Goal: Task Accomplishment & Management: Use online tool/utility

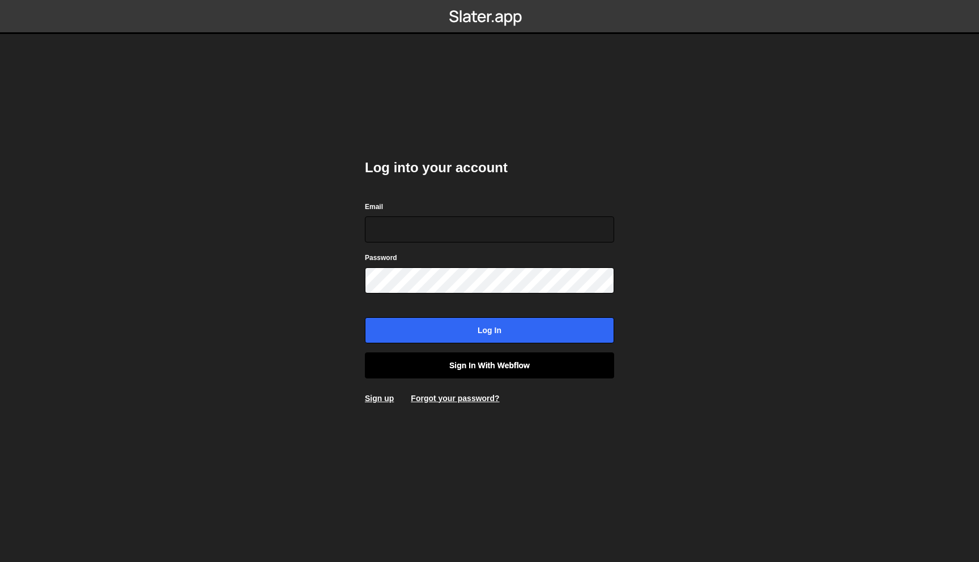
click at [498, 368] on link "Sign in with Webflow" at bounding box center [489, 365] width 249 height 26
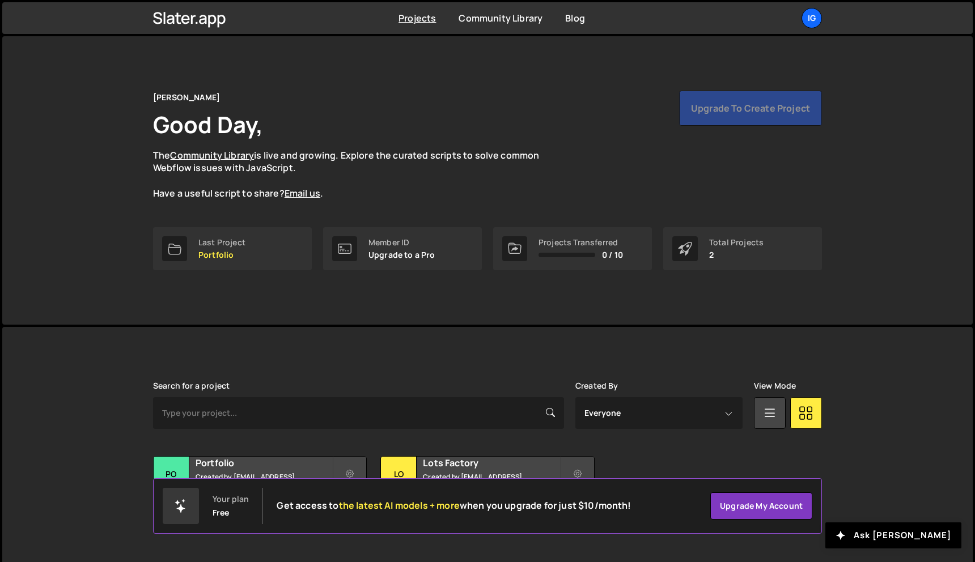
scroll to position [21, 0]
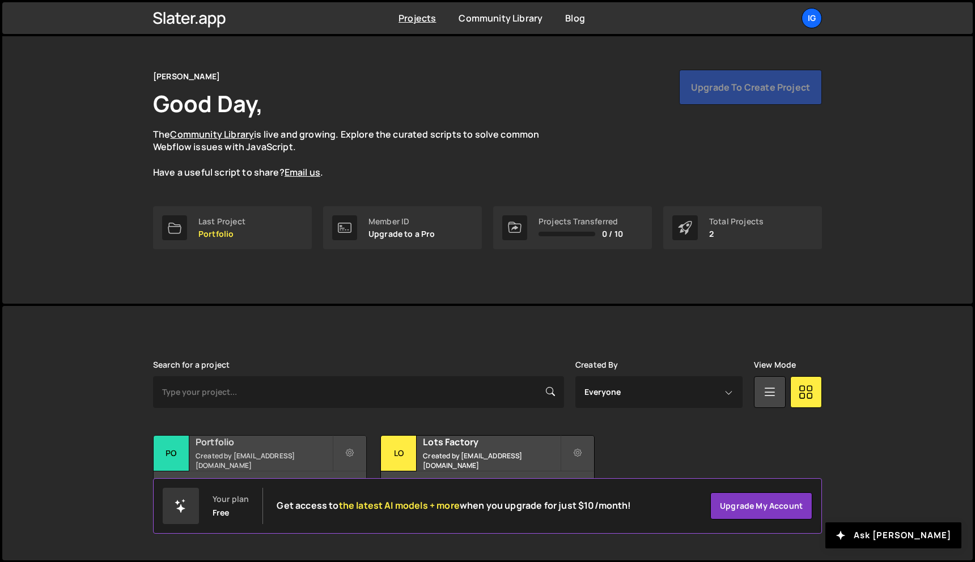
click at [267, 453] on div "Portfolio Created by [EMAIL_ADDRESS][DOMAIN_NAME]" at bounding box center [260, 453] width 212 height 35
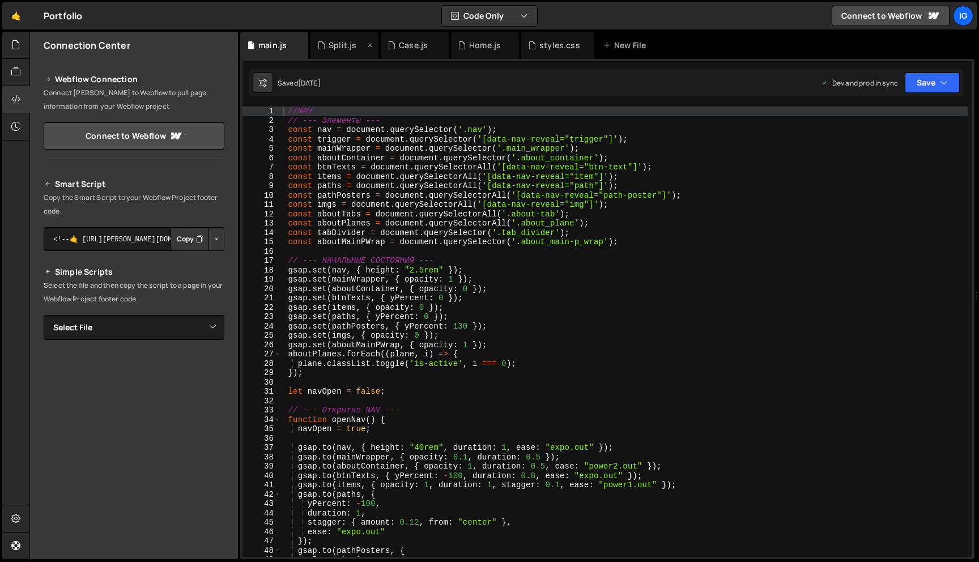
click at [338, 52] on div "Split.js" at bounding box center [345, 45] width 68 height 27
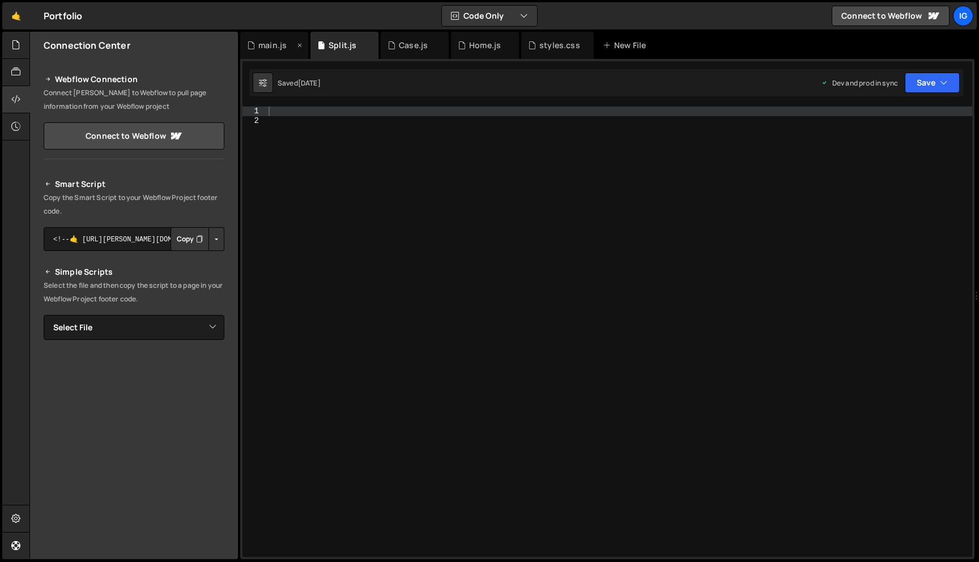
click at [272, 51] on div "main.js" at bounding box center [274, 45] width 68 height 27
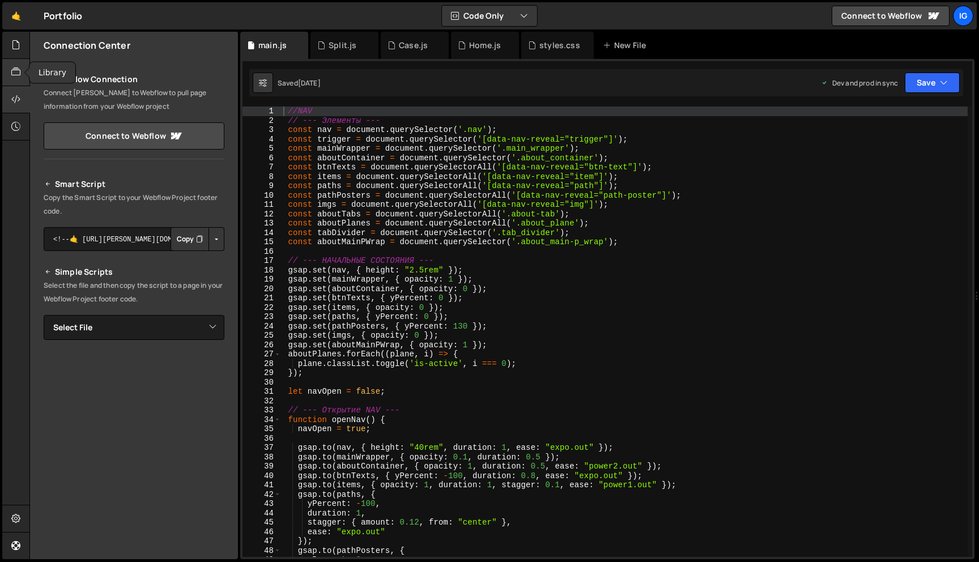
click at [17, 72] on icon at bounding box center [15, 72] width 9 height 12
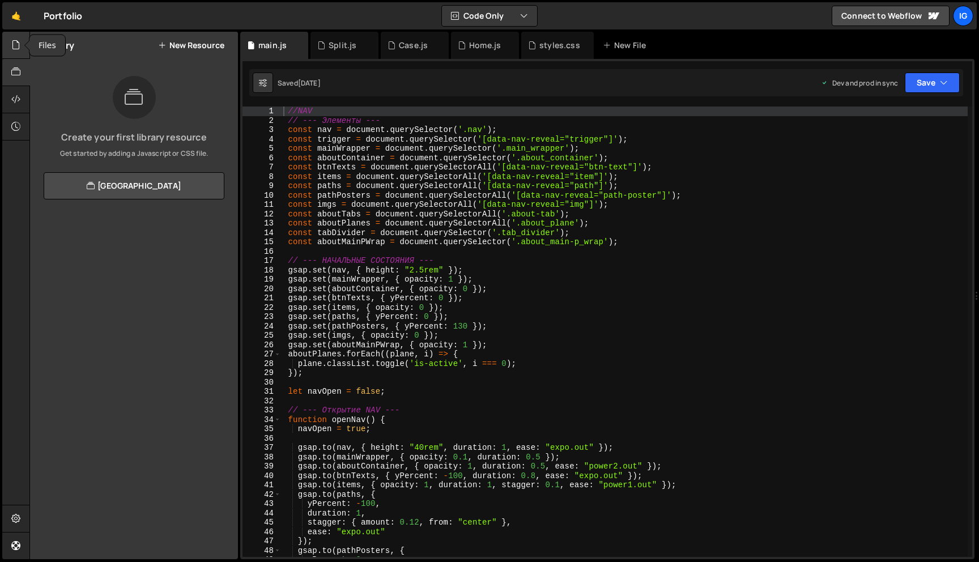
click at [17, 45] on icon at bounding box center [15, 45] width 9 height 12
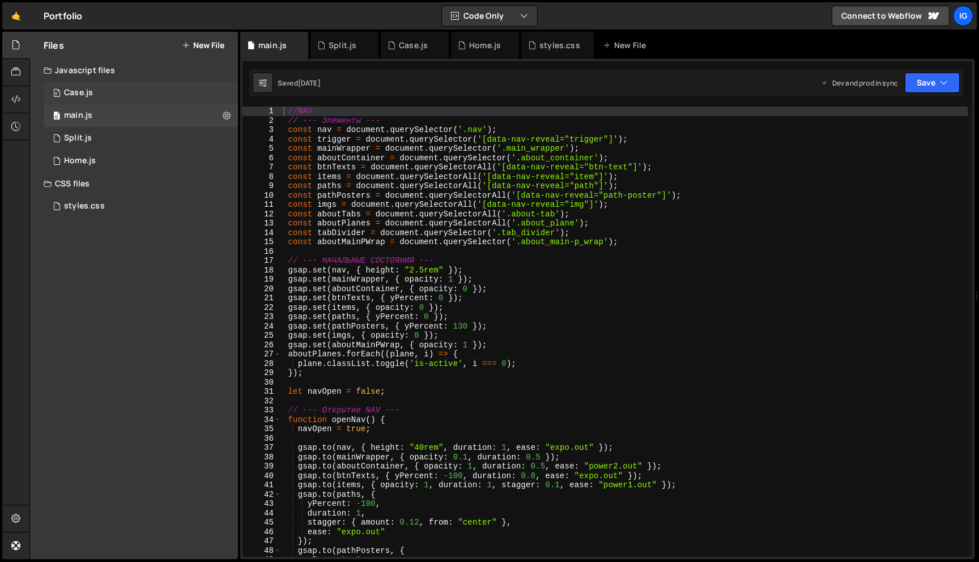
click at [162, 101] on div "0 Case.js 0" at bounding box center [141, 93] width 194 height 23
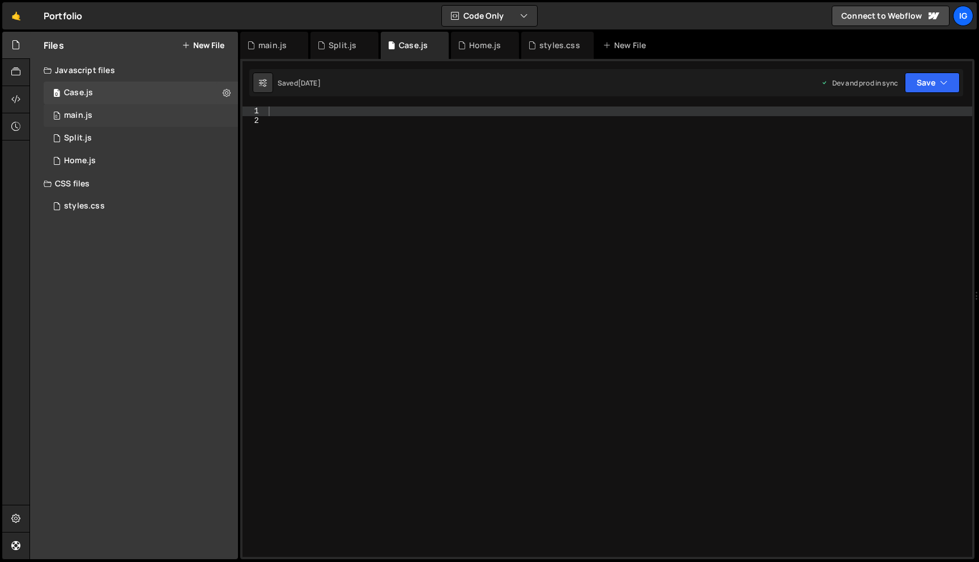
scroll to position [16410, 0]
click at [148, 124] on div "0 main.js 0" at bounding box center [141, 115] width 194 height 23
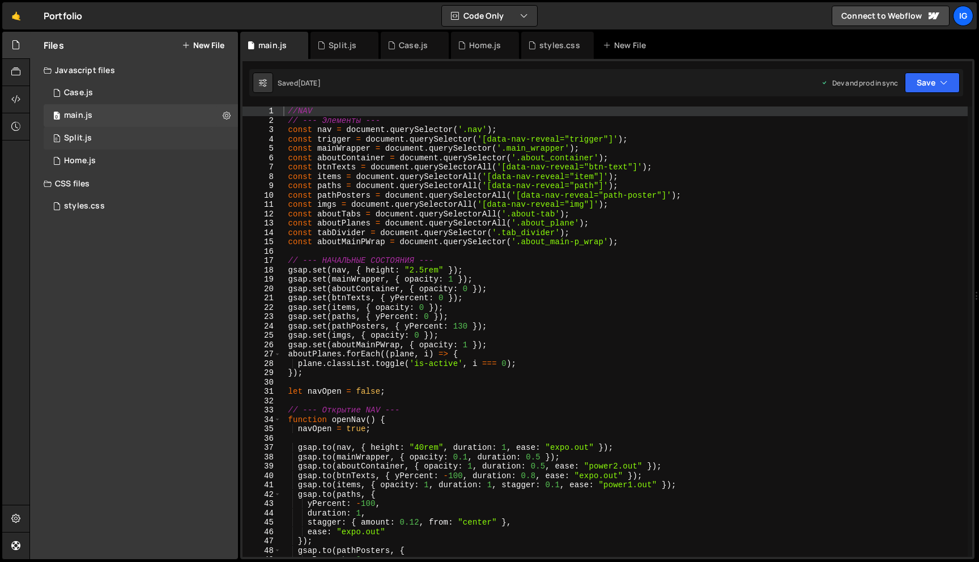
click at [144, 142] on div "0 Split.js 0" at bounding box center [141, 138] width 194 height 23
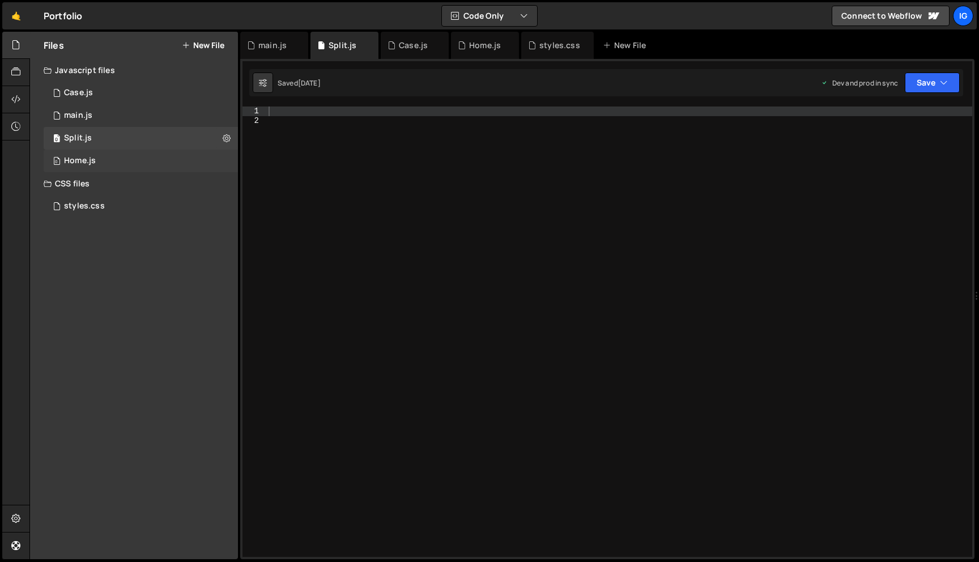
click at [144, 167] on div "0 Home.js 0" at bounding box center [141, 161] width 194 height 23
click at [227, 159] on icon at bounding box center [227, 160] width 8 height 11
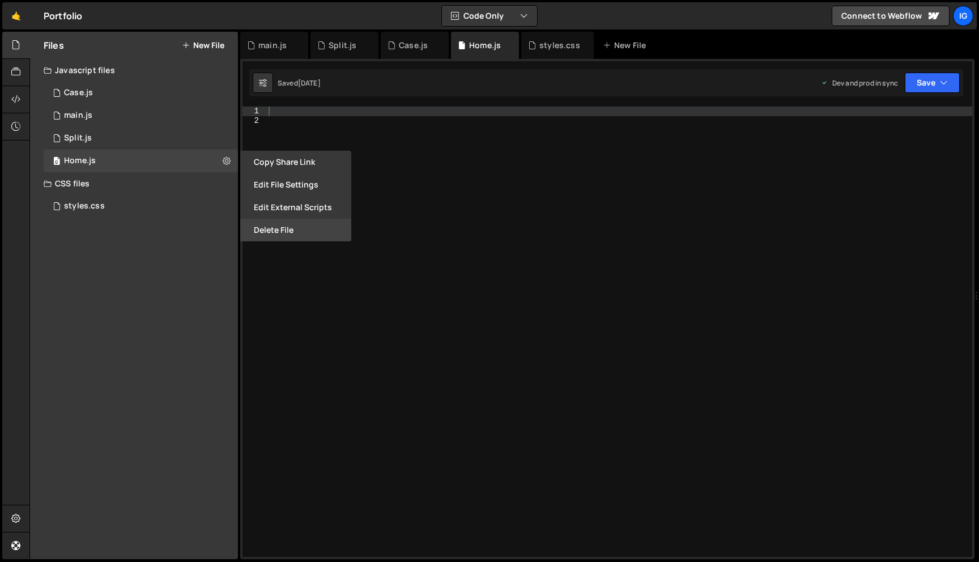
click at [284, 225] on button "Delete File" at bounding box center [295, 230] width 111 height 23
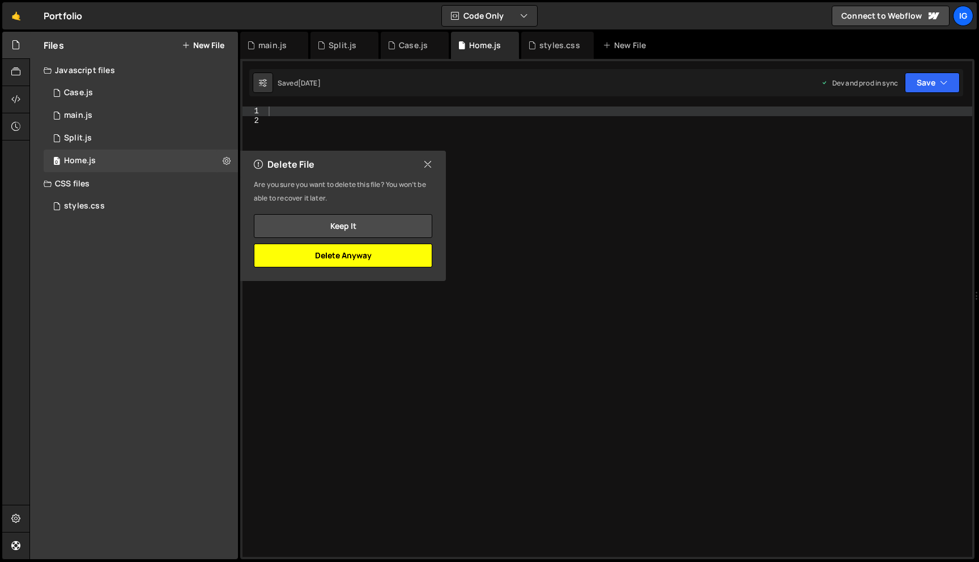
click at [385, 257] on button "Delete Anyway" at bounding box center [343, 256] width 178 height 24
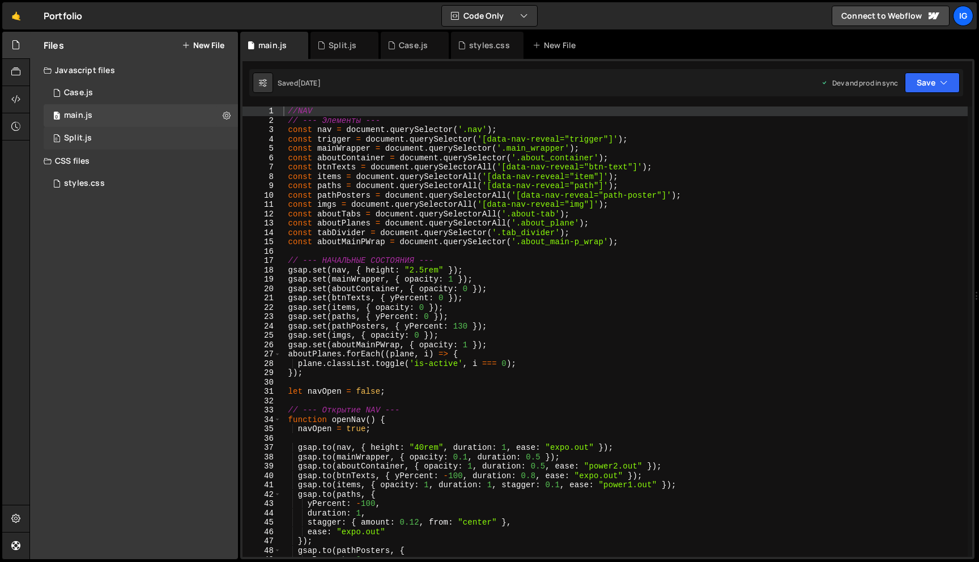
click at [221, 141] on div "0 Split.js 0" at bounding box center [141, 138] width 194 height 23
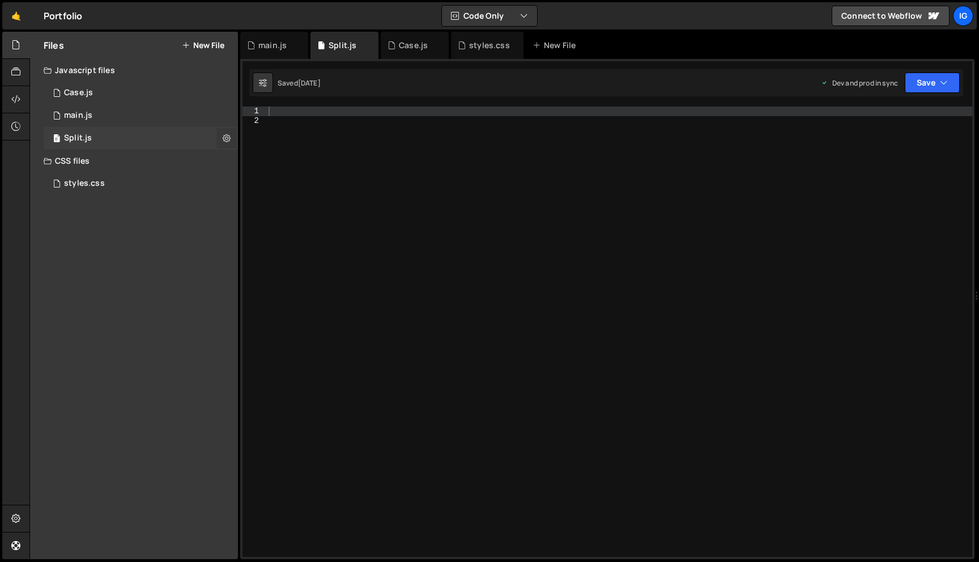
click at [224, 138] on icon at bounding box center [227, 138] width 8 height 11
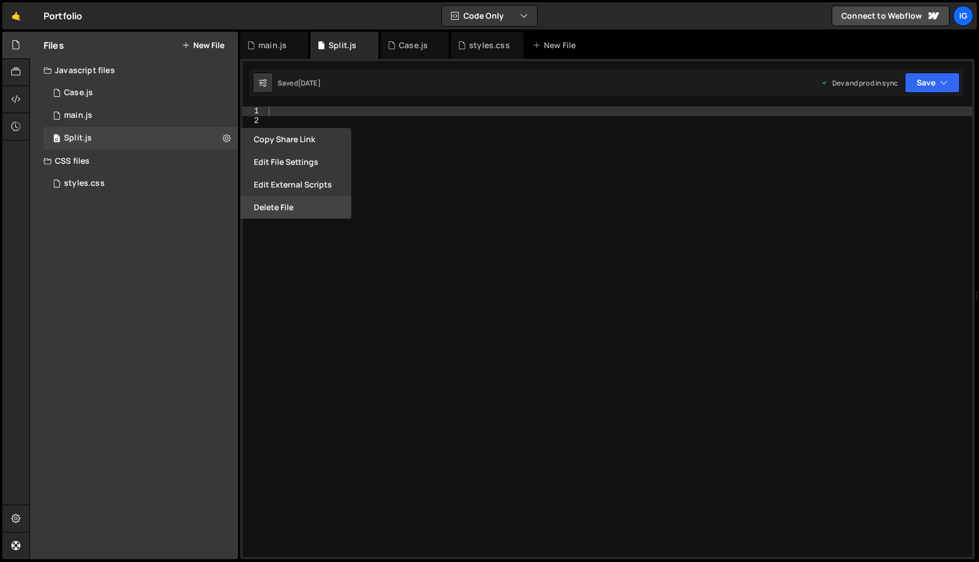
click at [277, 208] on button "Delete File" at bounding box center [295, 207] width 111 height 23
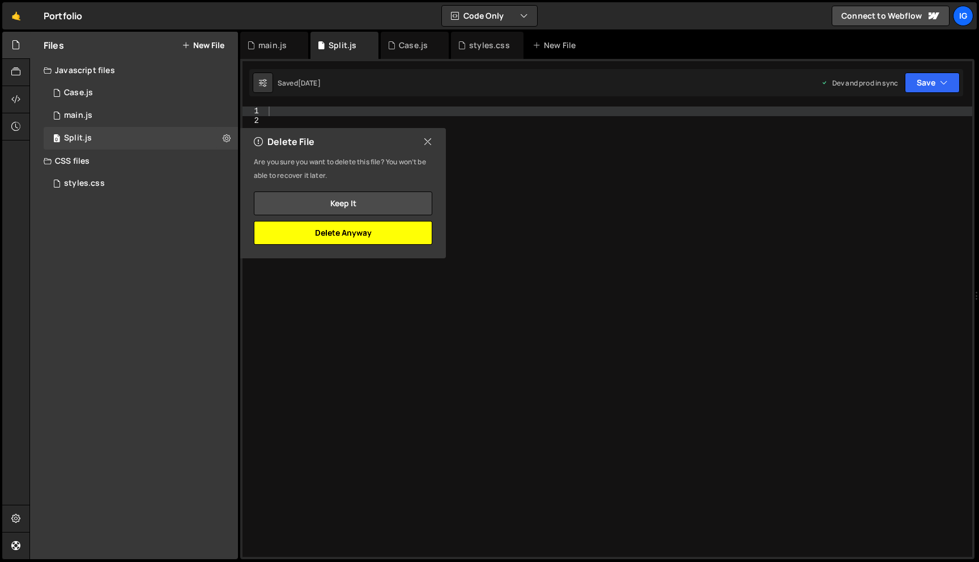
click at [350, 224] on button "Delete Anyway" at bounding box center [343, 233] width 178 height 24
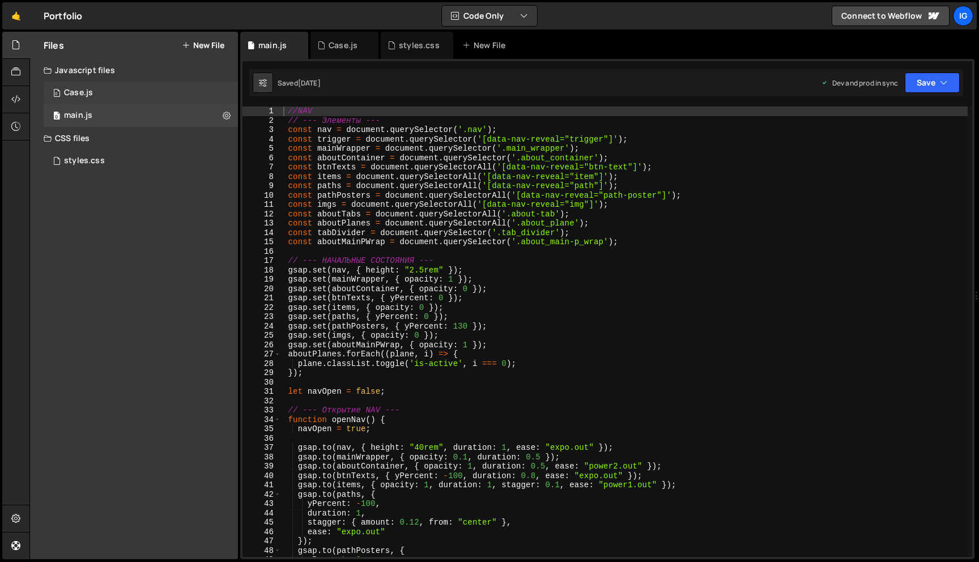
click at [223, 91] on div "0 Case.js 0" at bounding box center [141, 93] width 194 height 23
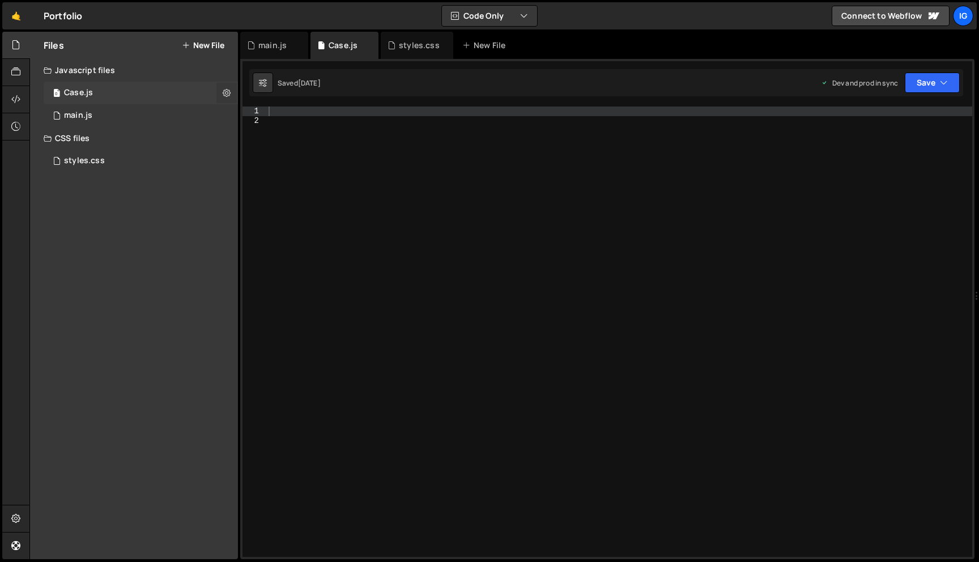
scroll to position [16410, 0]
click at [228, 89] on icon at bounding box center [227, 92] width 8 height 11
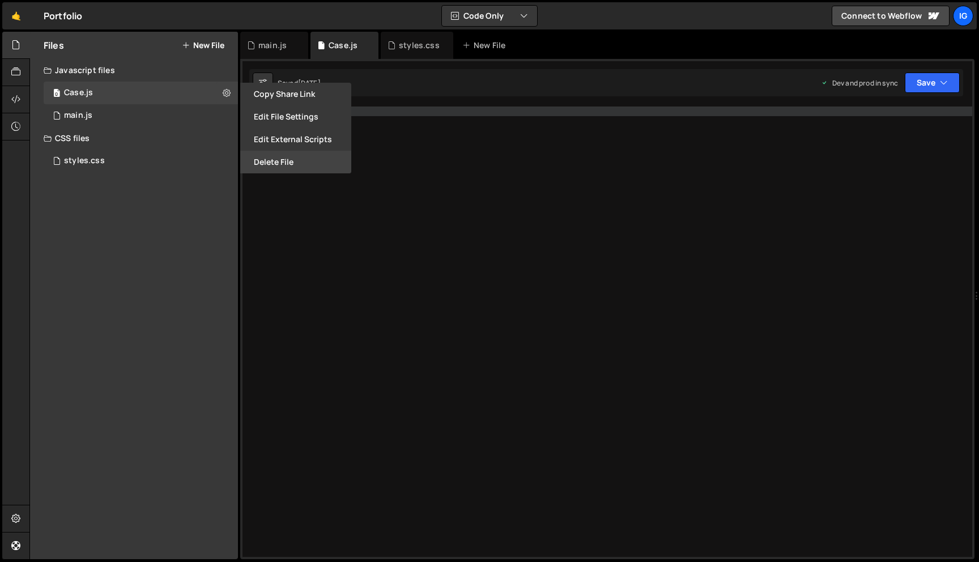
click at [279, 161] on button "Delete File" at bounding box center [295, 162] width 111 height 23
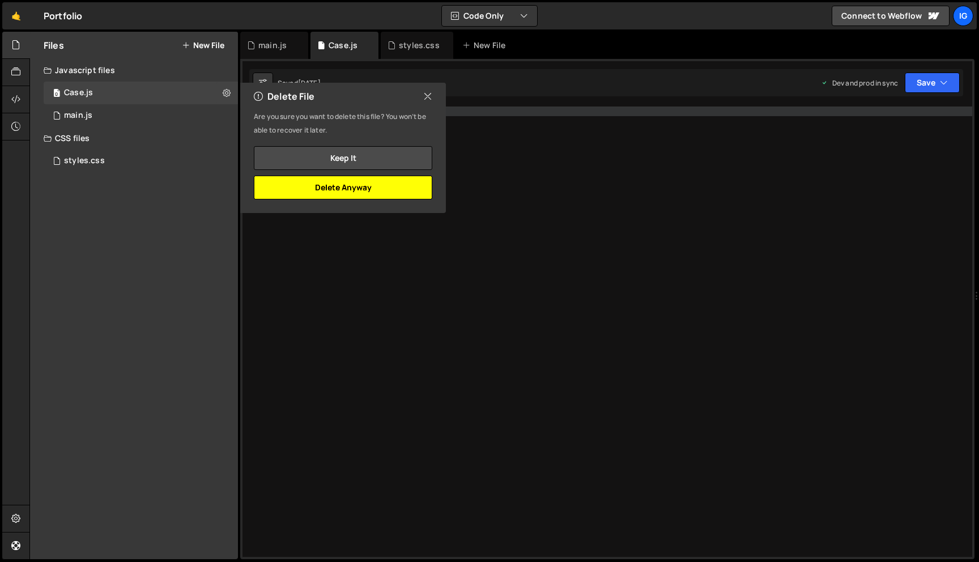
click at [350, 186] on button "Delete Anyway" at bounding box center [343, 188] width 178 height 24
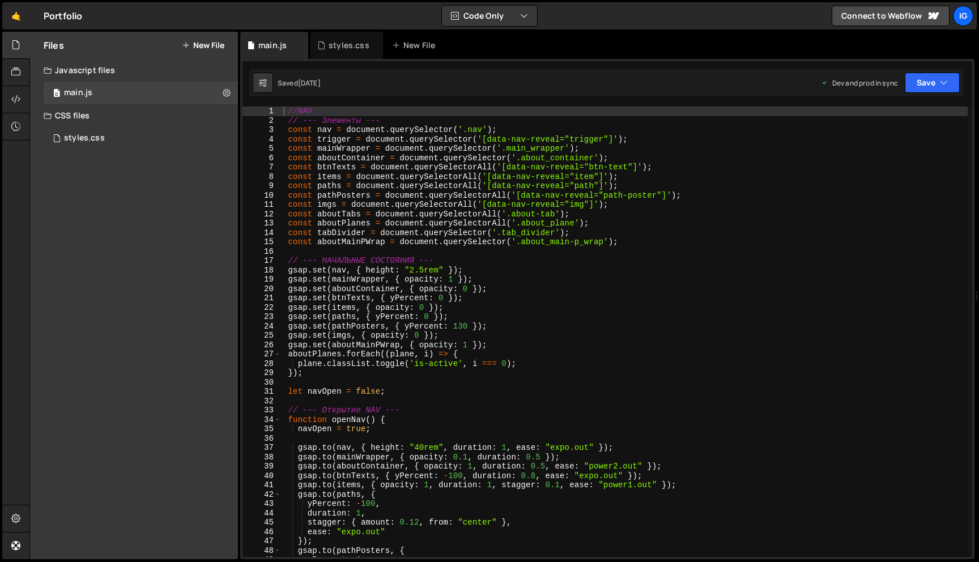
click at [425, 170] on div "//NAV // --- Элементы --- const nav = document . querySelector ( '.nav' ) ; con…" at bounding box center [624, 341] width 687 height 469
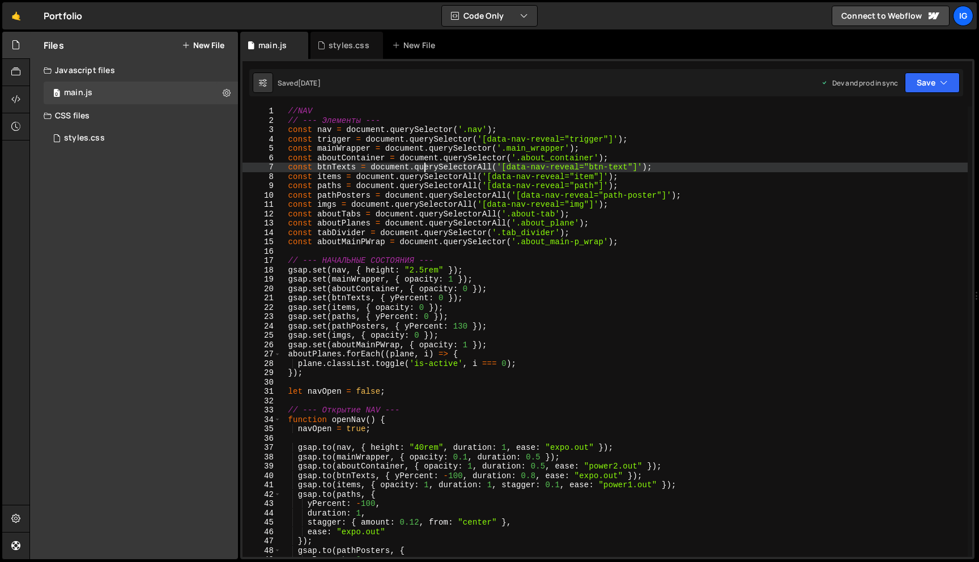
type textarea "}"
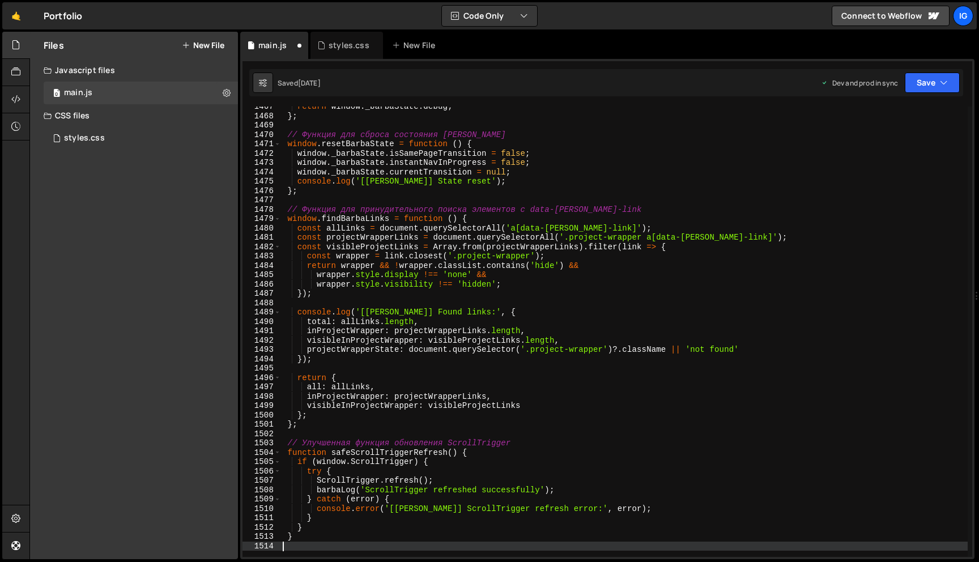
scroll to position [13751, 0]
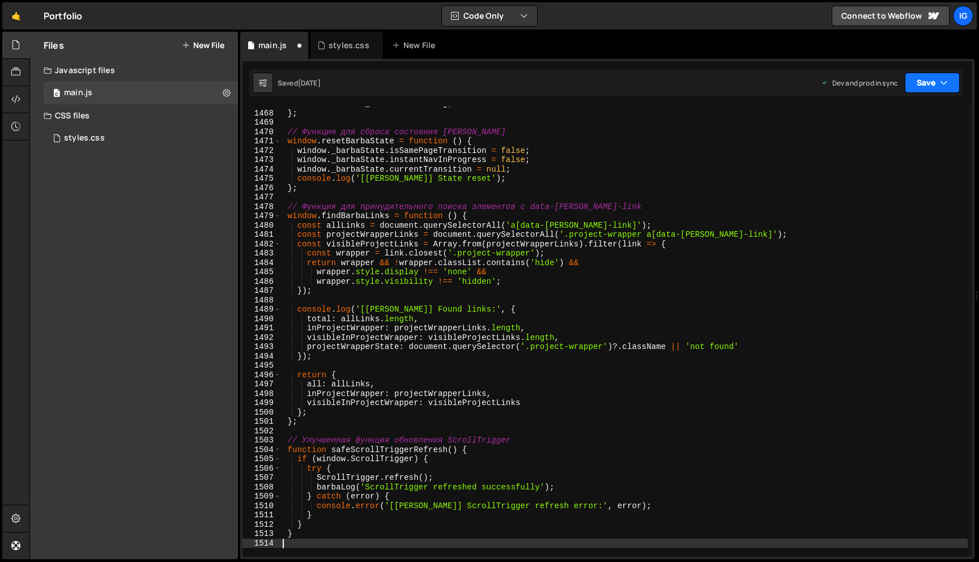
click at [941, 92] on button "Save" at bounding box center [932, 83] width 55 height 20
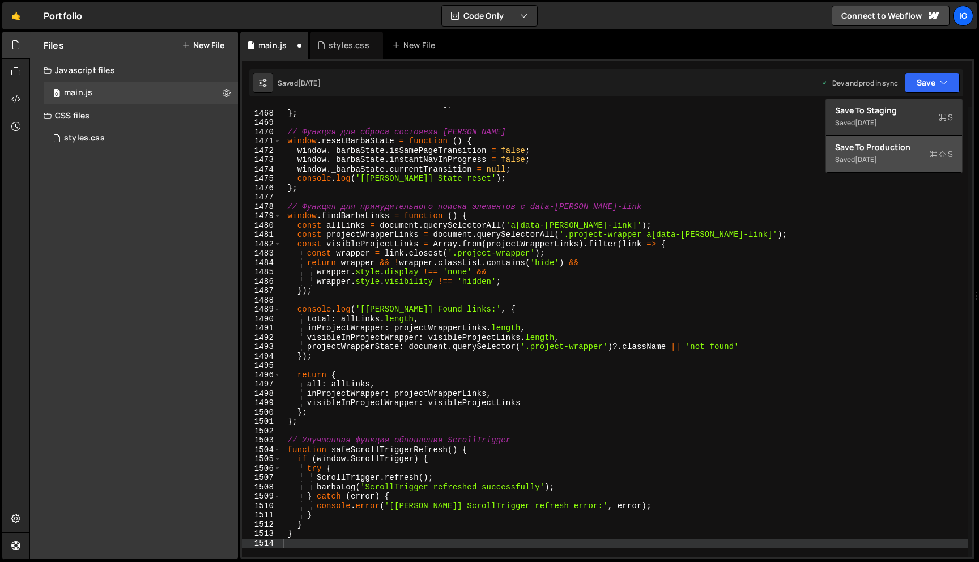
click at [913, 163] on div "Saved 1 week ago" at bounding box center [894, 160] width 118 height 14
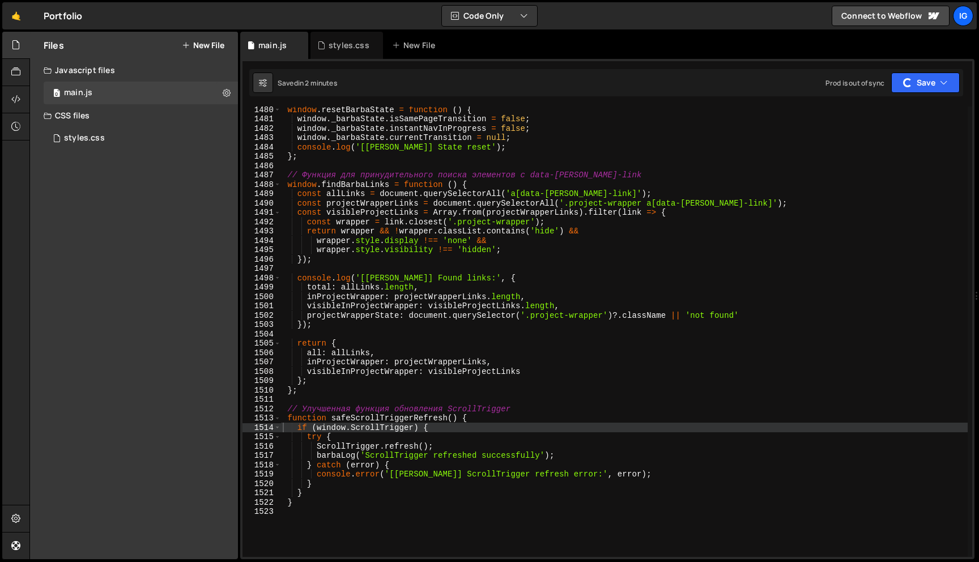
scroll to position [13817, 0]
